Goal: Task Accomplishment & Management: Complete application form

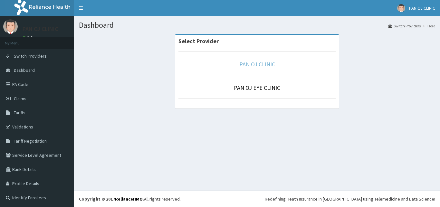
click at [264, 66] on link "PAN OJ CLINIC" at bounding box center [257, 64] width 36 height 7
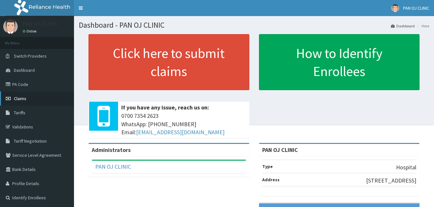
click at [26, 98] on span "Claims" at bounding box center [20, 99] width 13 height 6
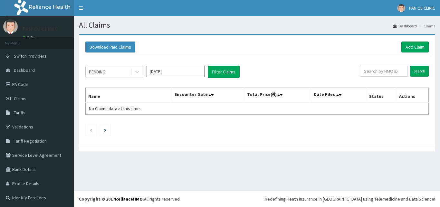
click at [410, 46] on link "Add Claim" at bounding box center [414, 47] width 27 height 11
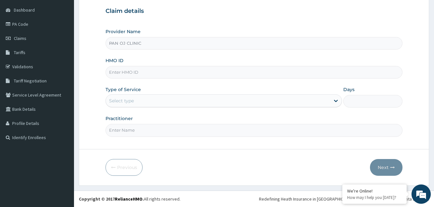
scroll to position [60, 0]
click at [148, 54] on div "Provider Name PAN OJ CLINIC HMO ID Type of Service Select type Days Practitioner" at bounding box center [254, 82] width 297 height 108
click at [138, 72] on input "HMO ID" at bounding box center [254, 72] width 297 height 13
type input "ACT/10132/A"
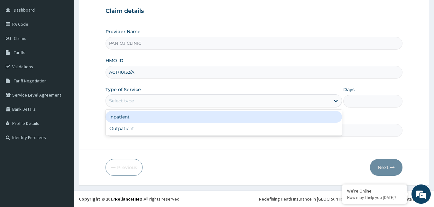
click at [132, 101] on div "Select type" at bounding box center [121, 101] width 25 height 6
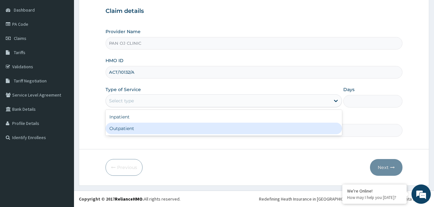
click at [124, 130] on div "Outpatient" at bounding box center [224, 129] width 237 height 12
type input "1"
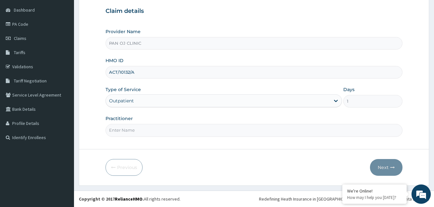
click at [128, 129] on input "Practitioner" at bounding box center [254, 130] width 297 height 13
type input "DR FRANK"
click at [386, 168] on button "Next" at bounding box center [386, 167] width 33 height 17
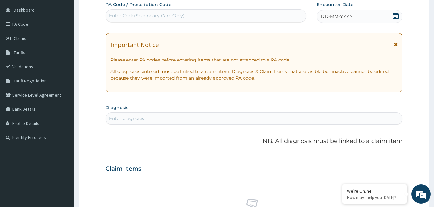
click at [395, 16] on icon at bounding box center [396, 16] width 6 height 6
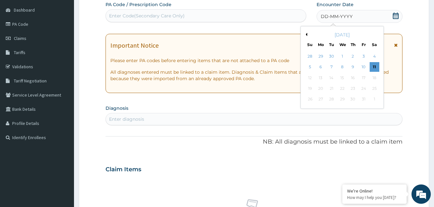
click at [306, 35] on button "Previous Month" at bounding box center [305, 34] width 3 height 3
drag, startPoint x: 363, startPoint y: 65, endPoint x: 321, endPoint y: 64, distance: 42.2
click at [321, 64] on div "3 4 5 6 7 8 9" at bounding box center [342, 67] width 75 height 11
click at [322, 65] on div "4" at bounding box center [321, 67] width 10 height 10
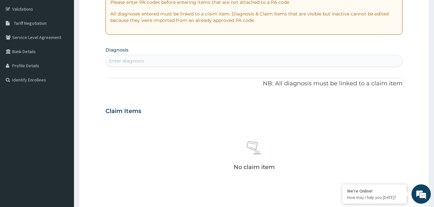
scroll to position [126, 0]
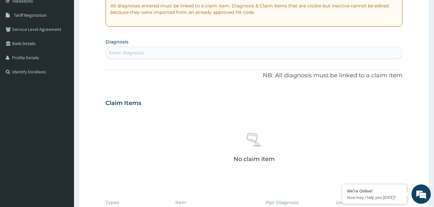
click at [153, 54] on div "Enter diagnosis" at bounding box center [254, 53] width 297 height 10
type input "SPRAIN"
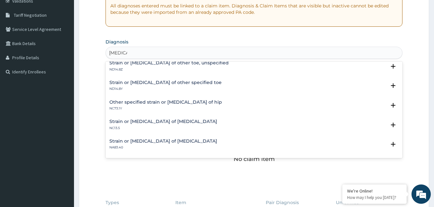
scroll to position [570, 0]
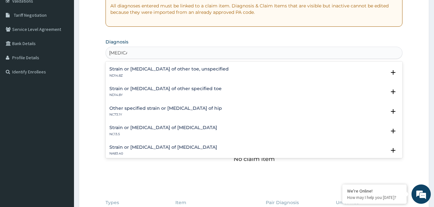
click at [131, 67] on h4 "Strain or sprain of other toe, unspecified" at bounding box center [168, 69] width 119 height 5
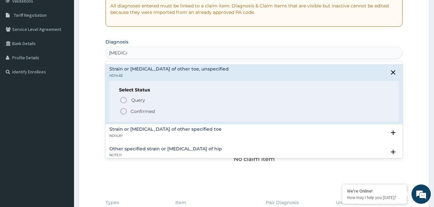
click at [122, 108] on icon "status option filled" at bounding box center [124, 112] width 8 height 8
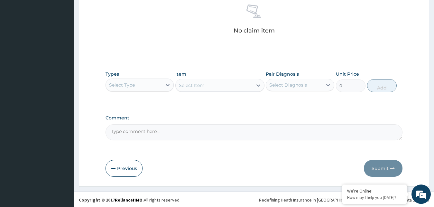
scroll to position [257, 0]
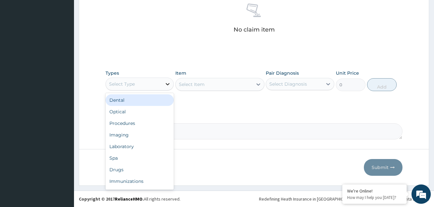
click at [166, 85] on icon at bounding box center [167, 84] width 6 height 6
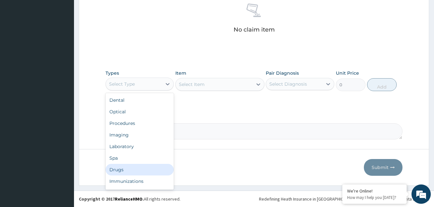
click at [122, 168] on div "Drugs" at bounding box center [140, 170] width 69 height 12
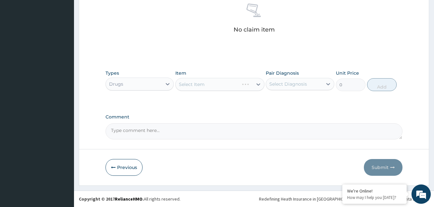
click at [254, 85] on div "Select Item" at bounding box center [219, 84] width 89 height 13
